Goal: Transaction & Acquisition: Obtain resource

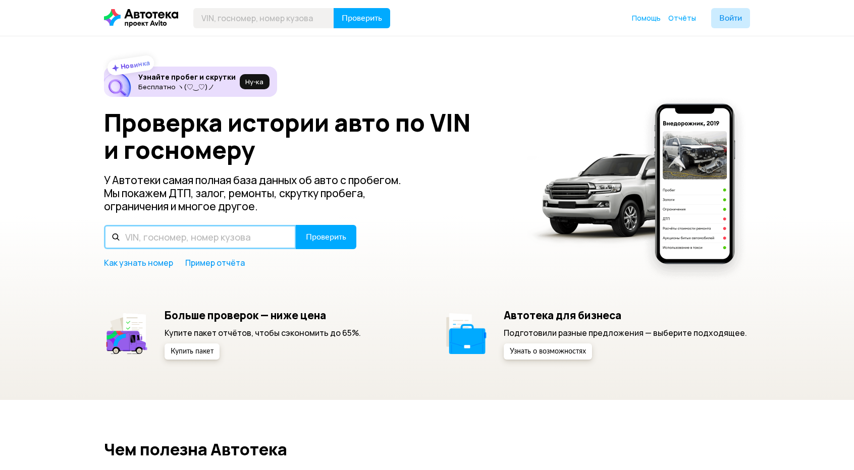
drag, startPoint x: 0, startPoint y: 0, endPoint x: 157, endPoint y: 239, distance: 286.2
click at [157, 239] on input "text" at bounding box center [200, 237] width 192 height 24
paste input "[US_VEHICLE_IDENTIFICATION_NUMBER]"
type input "[US_VEHICLE_IDENTIFICATION_NUMBER]"
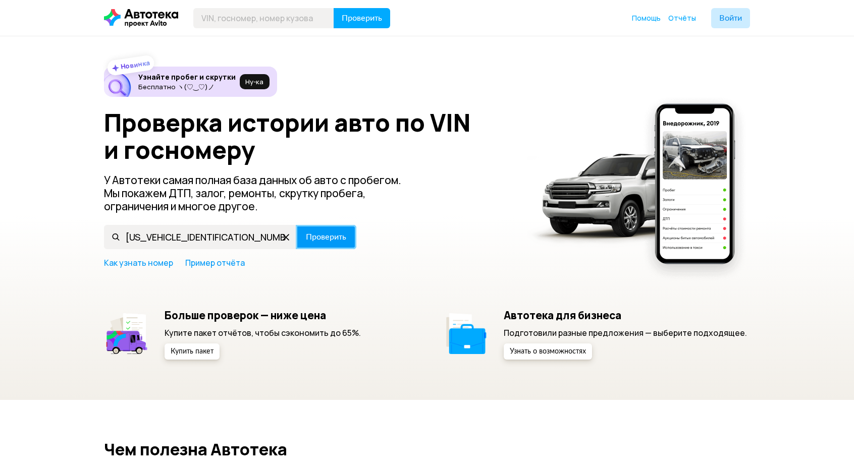
click at [309, 234] on span "Проверить" at bounding box center [326, 237] width 40 height 8
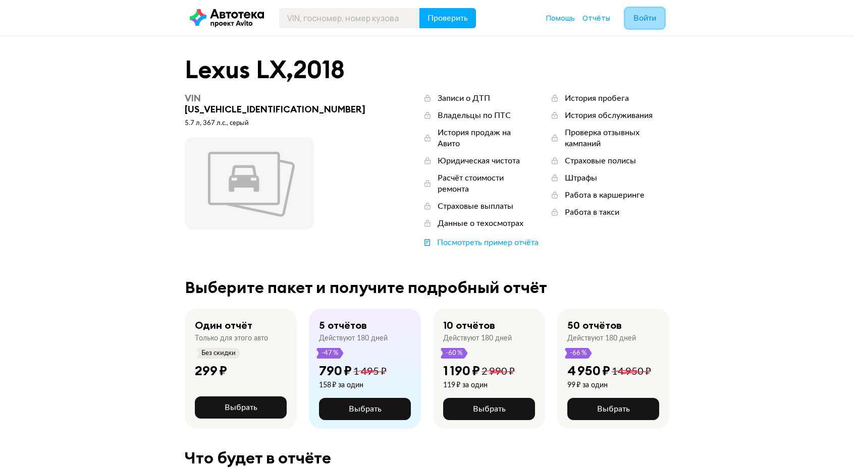
click at [642, 20] on span "Войти" at bounding box center [644, 18] width 23 height 8
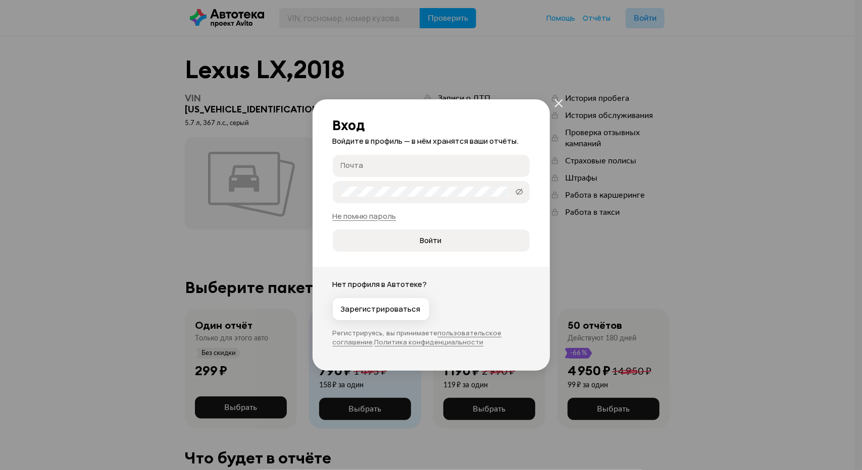
type input "[EMAIL_ADDRESS][DOMAIN_NAME]"
click at [401, 245] on span "Войти" at bounding box center [431, 241] width 180 height 10
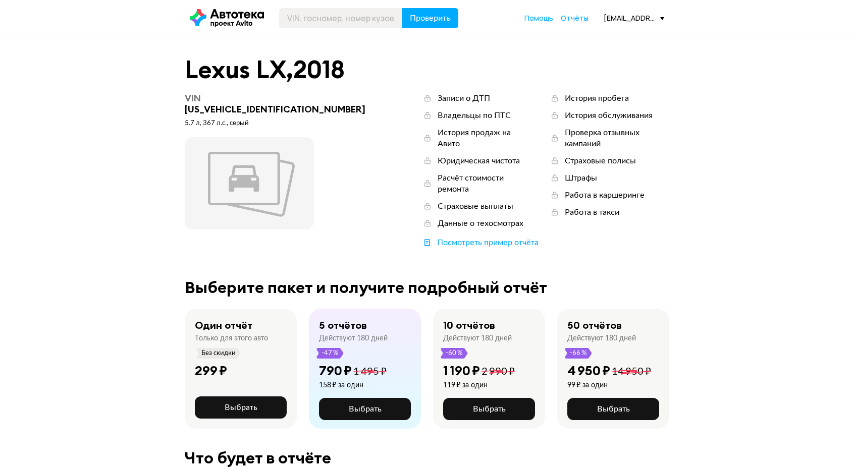
click at [635, 16] on div "[EMAIL_ADDRESS][DOMAIN_NAME]" at bounding box center [634, 18] width 61 height 10
click at [600, 137] on span "Выйти" at bounding box center [617, 141] width 94 height 26
click at [605, 137] on span "Выйти" at bounding box center [617, 141] width 94 height 26
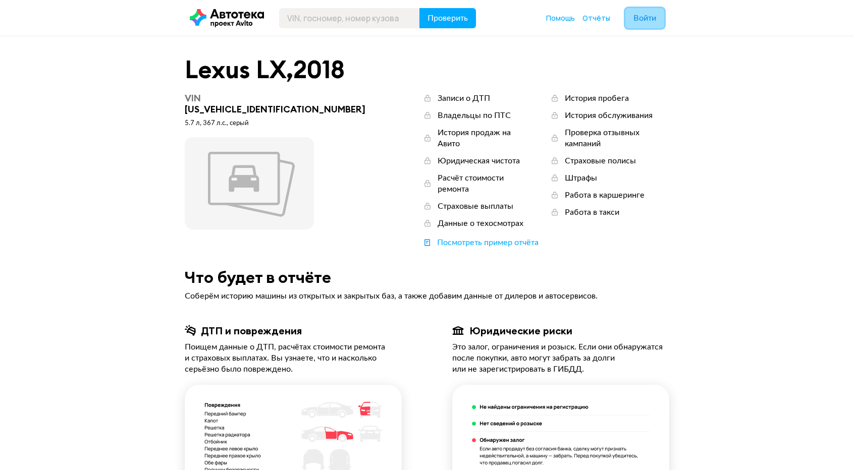
click at [653, 20] on span "Войти" at bounding box center [644, 18] width 23 height 8
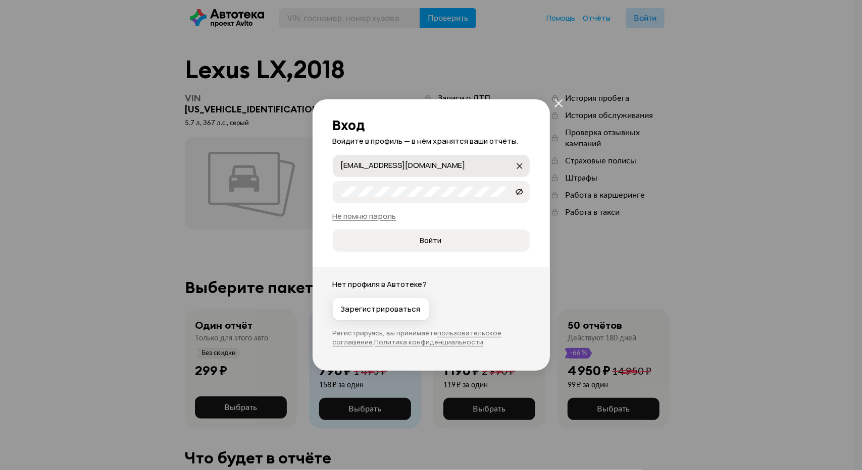
click at [464, 161] on input "[EMAIL_ADDRESS][DOMAIN_NAME]" at bounding box center [428, 166] width 174 height 10
type input "[EMAIL_ADDRESS][DOMAIN_NAME]"
click at [410, 244] on span "Войти" at bounding box center [431, 241] width 180 height 10
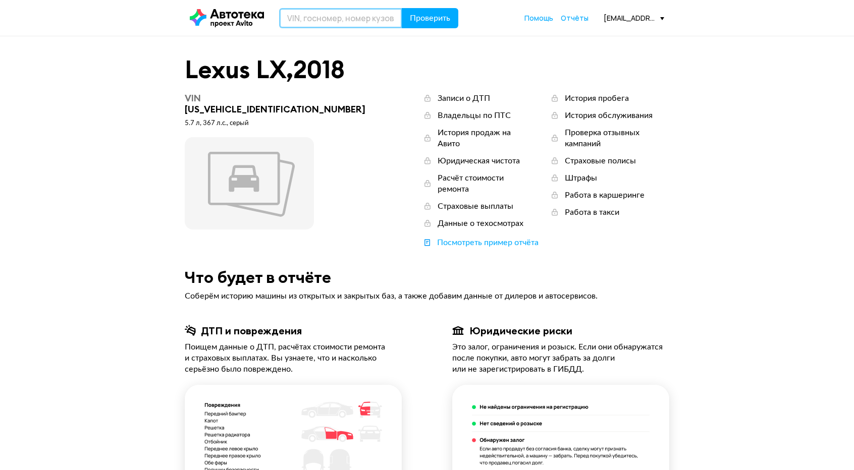
drag, startPoint x: 343, startPoint y: 16, endPoint x: 333, endPoint y: 20, distance: 10.9
click at [333, 20] on input "text" at bounding box center [340, 18] width 123 height 20
paste input "[US_VEHICLE_IDENTIFICATION_NUMBER]"
type input "[US_VEHICLE_IDENTIFICATION_NUMBER]"
click at [439, 20] on span "Проверить" at bounding box center [430, 18] width 40 height 8
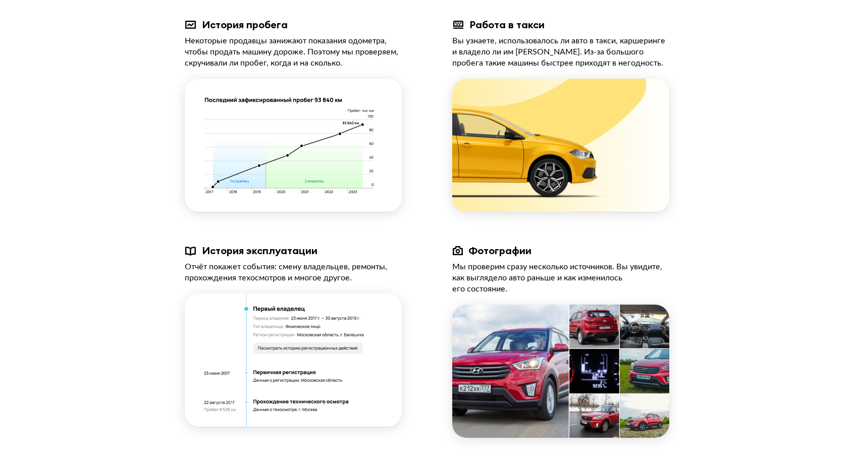
scroll to position [707, 0]
